Goal: Find specific page/section: Find specific page/section

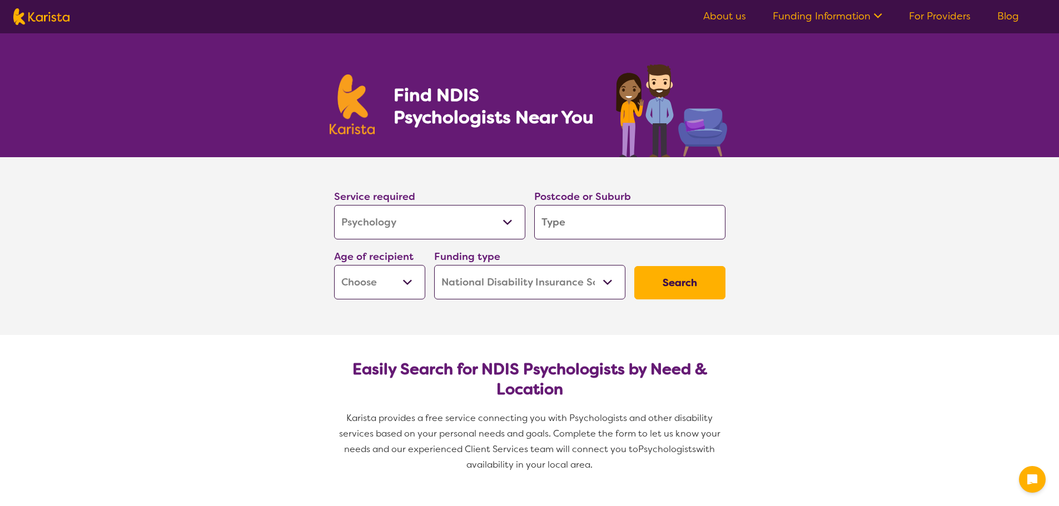
select select "Psychology"
select select "NDIS"
select select "Psychology"
select select "NDIS"
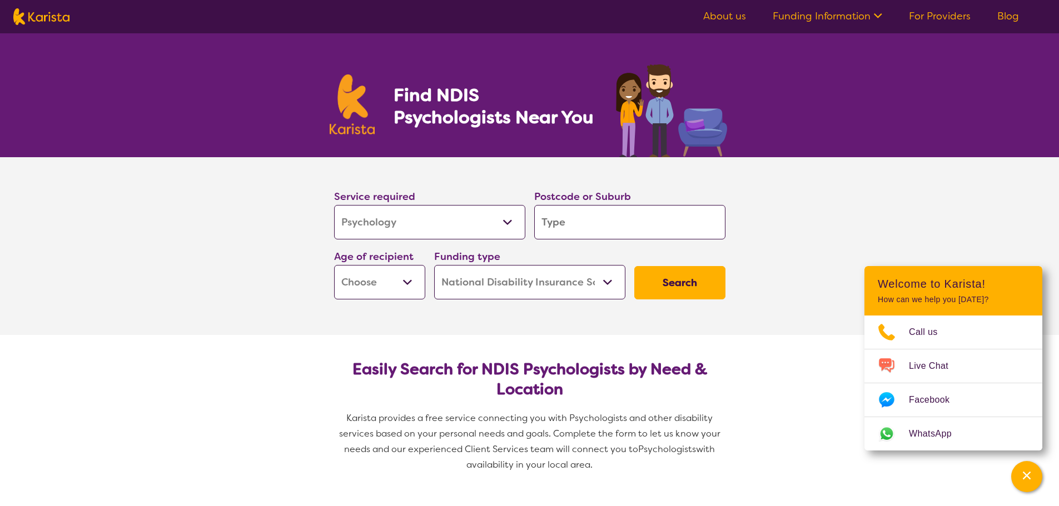
click at [378, 281] on select "Early Childhood - 0 to 9 Child - 10 to 11 Adolescent - 12 to 17 Adult - 18 to 6…" at bounding box center [379, 282] width 91 height 34
select select "EC"
click at [334, 265] on select "Early Childhood - 0 to 9 Child - 10 to 11 Adolescent - 12 to 17 Adult - 18 to 6…" at bounding box center [379, 282] width 91 height 34
select select "EC"
click at [542, 281] on select "Home Care Package (HCP) National Disability Insurance Scheme (NDIS) I don't know" at bounding box center [529, 282] width 191 height 34
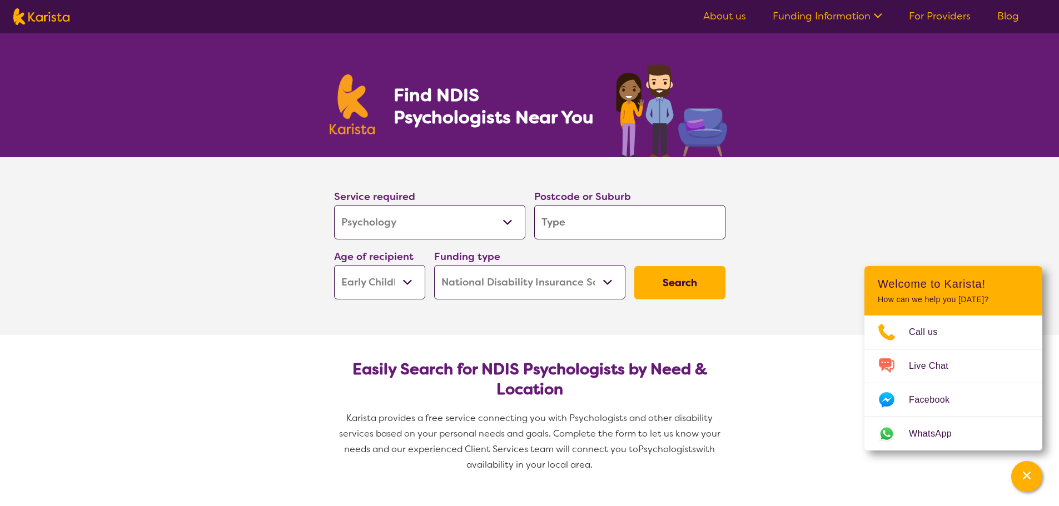
select select "i-don-t-know"
click at [434, 265] on select "Home Care Package (HCP) National Disability Insurance Scheme (NDIS) I don't know" at bounding box center [529, 282] width 191 height 34
select select "i-don-t-know"
click at [672, 283] on button "Search" at bounding box center [679, 282] width 91 height 33
click at [629, 220] on input "search" at bounding box center [629, 222] width 191 height 34
